Goal: Use online tool/utility: Utilize a website feature to perform a specific function

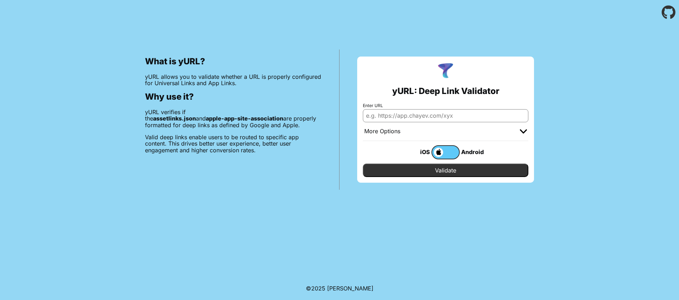
type input "[URL][DOMAIN_NAME]"
click at [429, 116] on input "[URL][DOMAIN_NAME]" at bounding box center [446, 115] width 166 height 13
click at [512, 132] on div "More Options" at bounding box center [446, 131] width 166 height 19
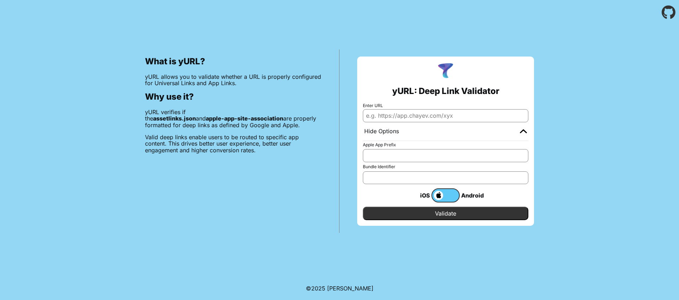
click at [476, 152] on input "Apple App Prefix" at bounding box center [446, 155] width 166 height 13
click at [458, 112] on input "Enter URL" at bounding box center [446, 115] width 166 height 13
